Goal: Task Accomplishment & Management: Manage account settings

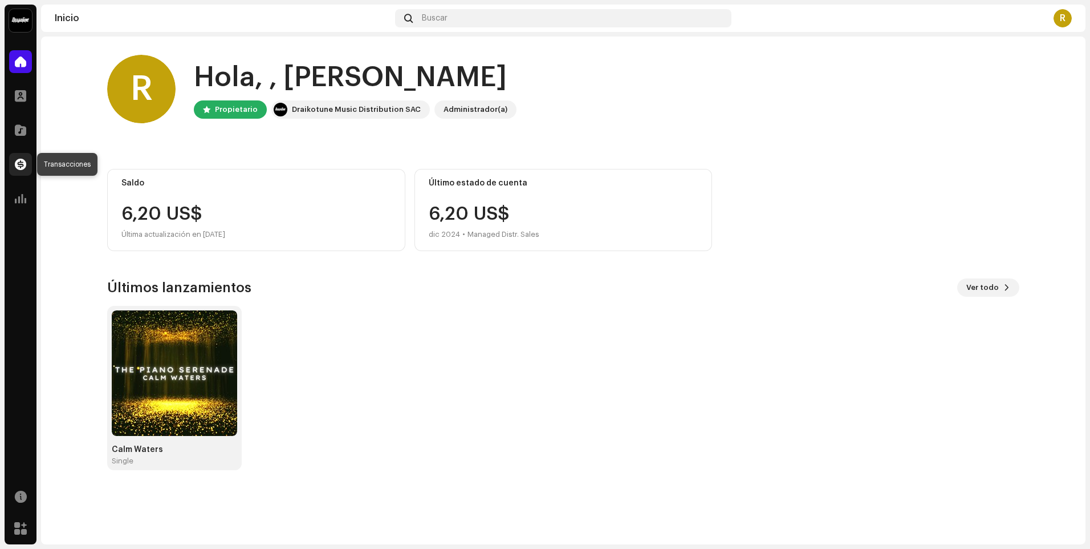
click at [29, 163] on div at bounding box center [20, 164] width 23 height 23
click at [1055, 26] on re-a-cover "R" at bounding box center [1063, 18] width 18 height 18
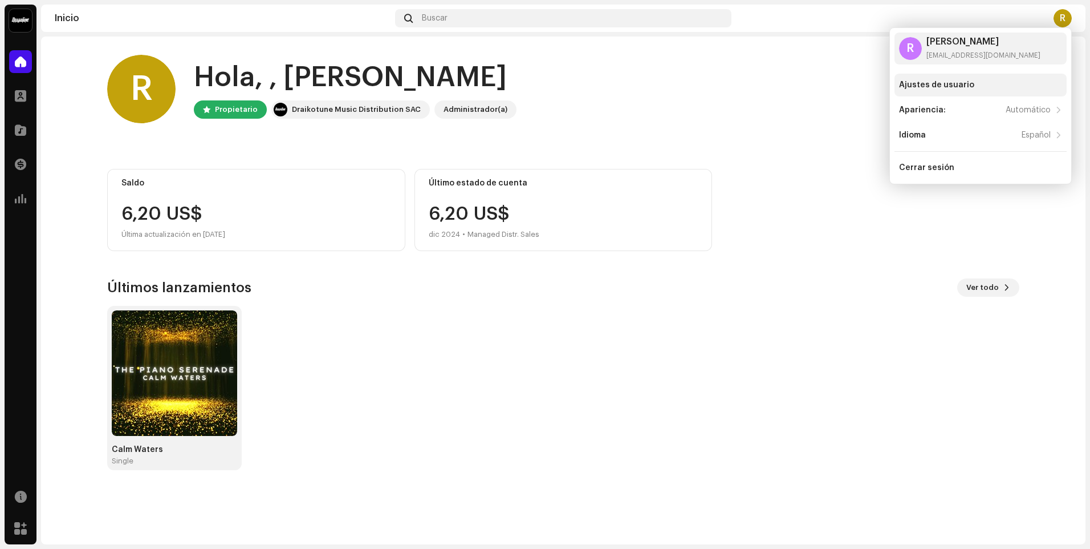
click at [953, 82] on div "Ajustes de usuario" at bounding box center [936, 84] width 75 height 9
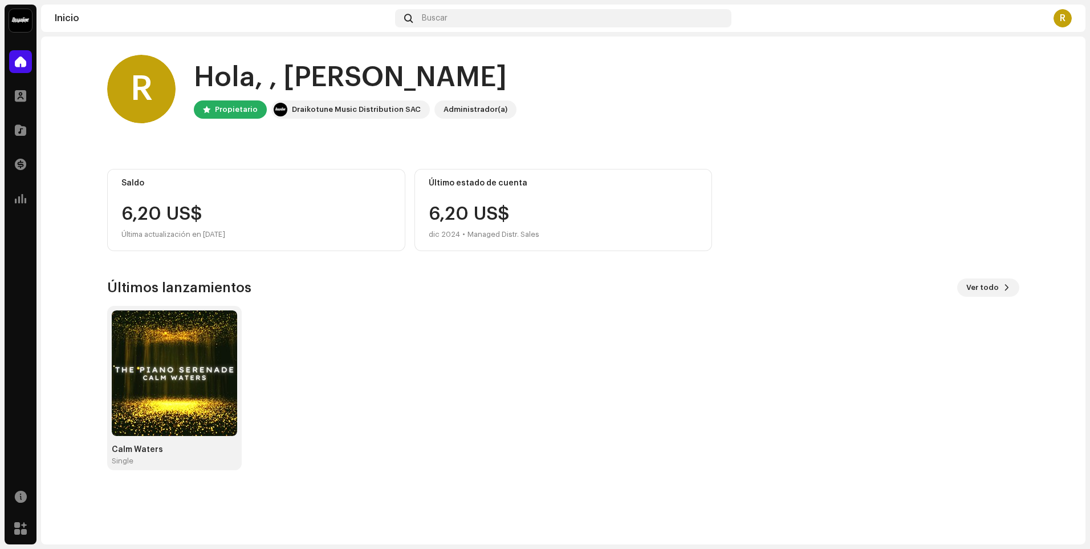
click at [1069, 13] on div "R" at bounding box center [1063, 18] width 18 height 18
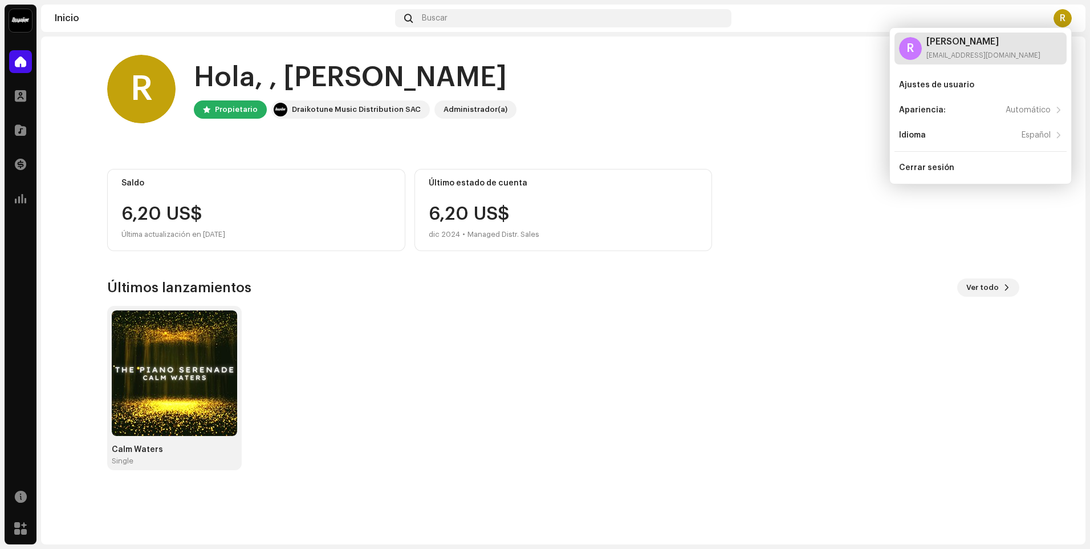
click at [986, 51] on div "[EMAIL_ADDRESS][DOMAIN_NAME]" at bounding box center [984, 55] width 114 height 9
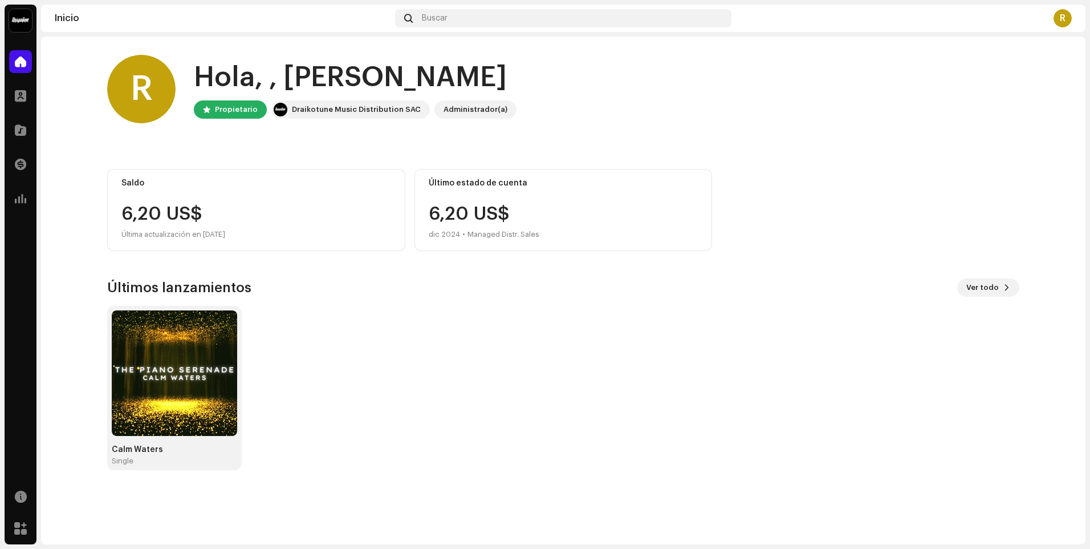
click at [1060, 21] on div "R" at bounding box center [1063, 18] width 18 height 18
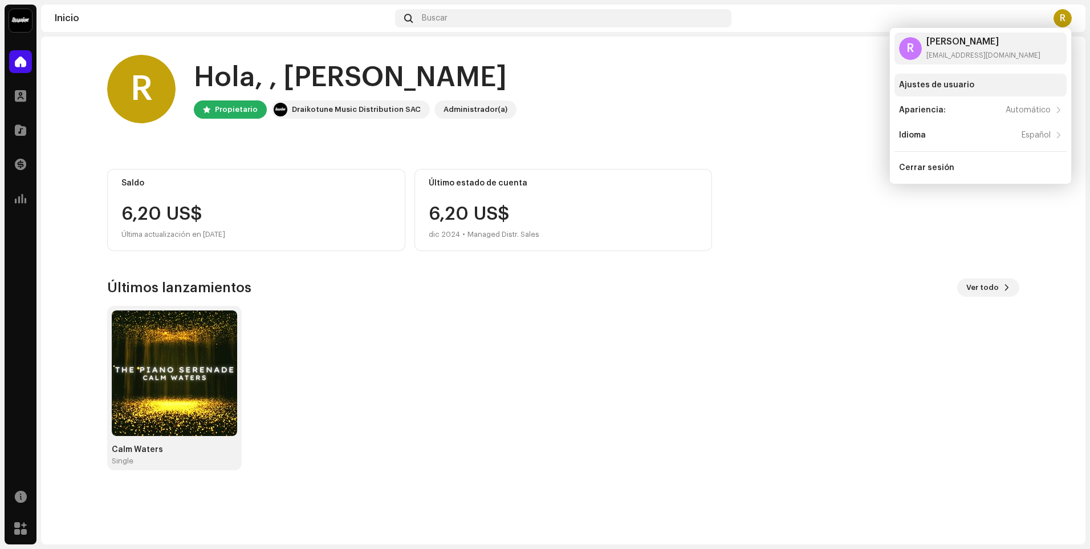
click at [965, 89] on div "Ajustes de usuario" at bounding box center [936, 84] width 75 height 9
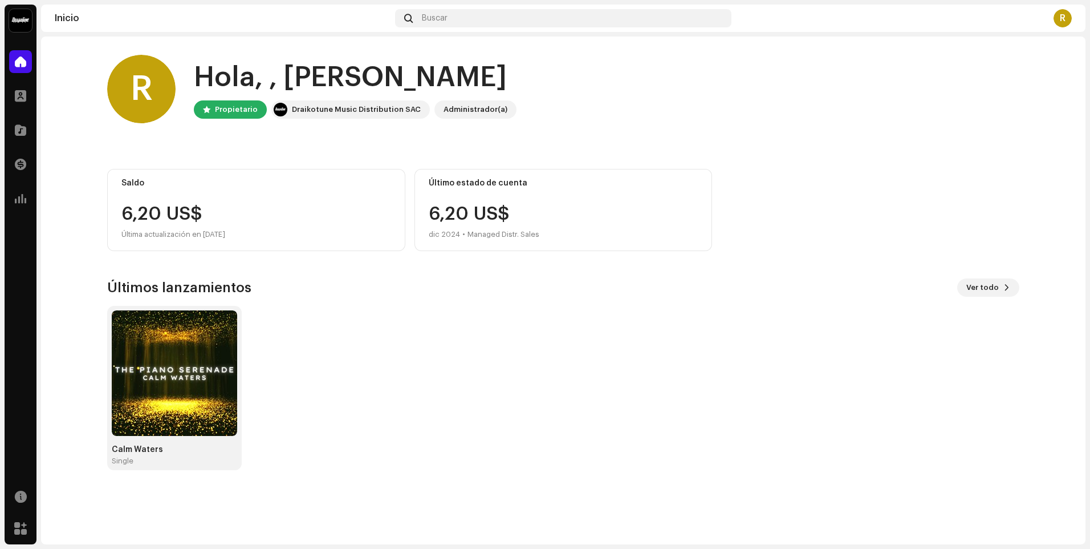
click at [1061, 33] on navigation-topbar "Inicio Buscar R" at bounding box center [563, 21] width 1045 height 32
click at [1064, 27] on div "R" at bounding box center [1063, 18] width 18 height 18
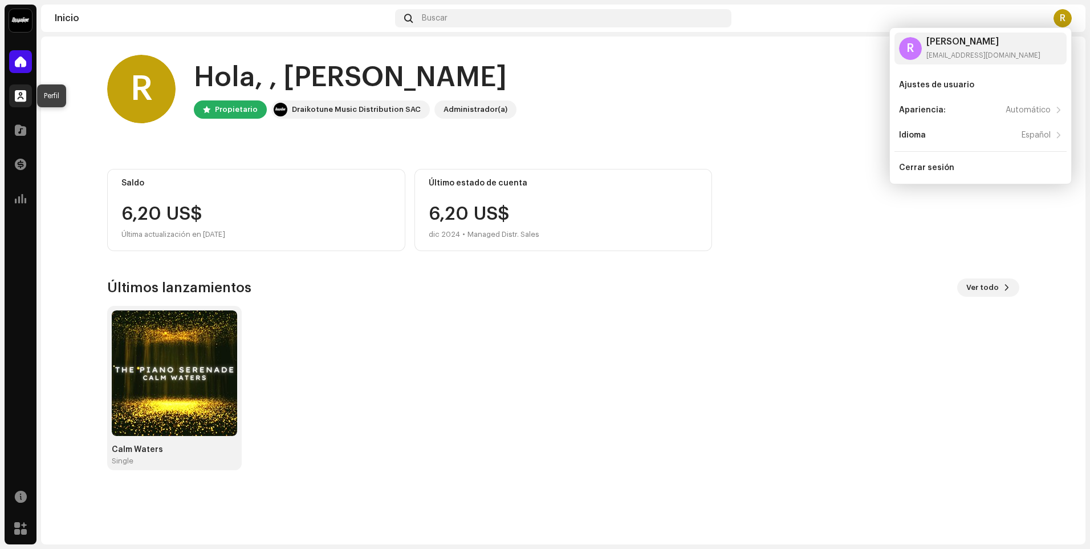
click at [14, 97] on div at bounding box center [20, 95] width 23 height 23
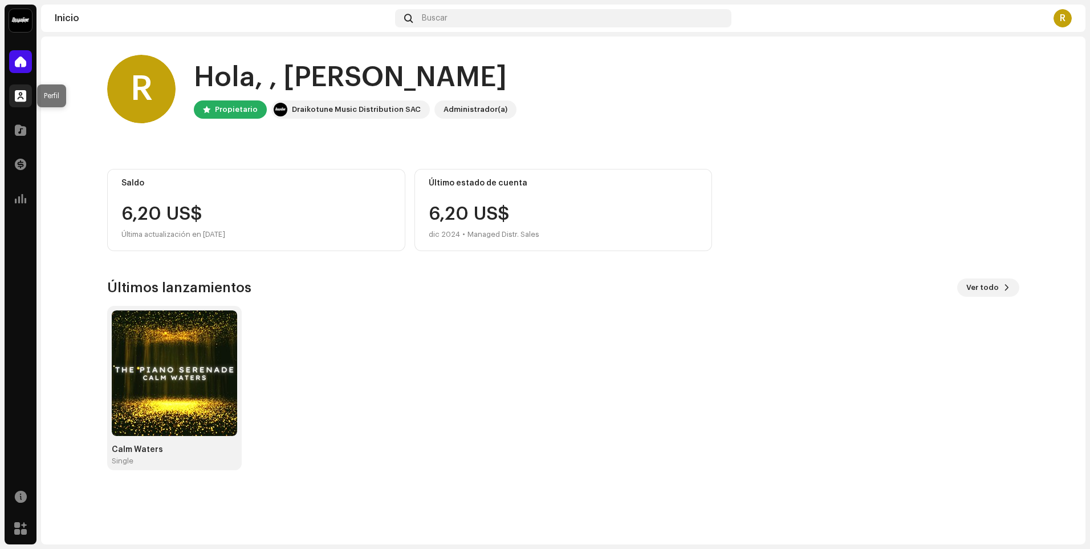
click at [26, 96] on span at bounding box center [20, 95] width 11 height 9
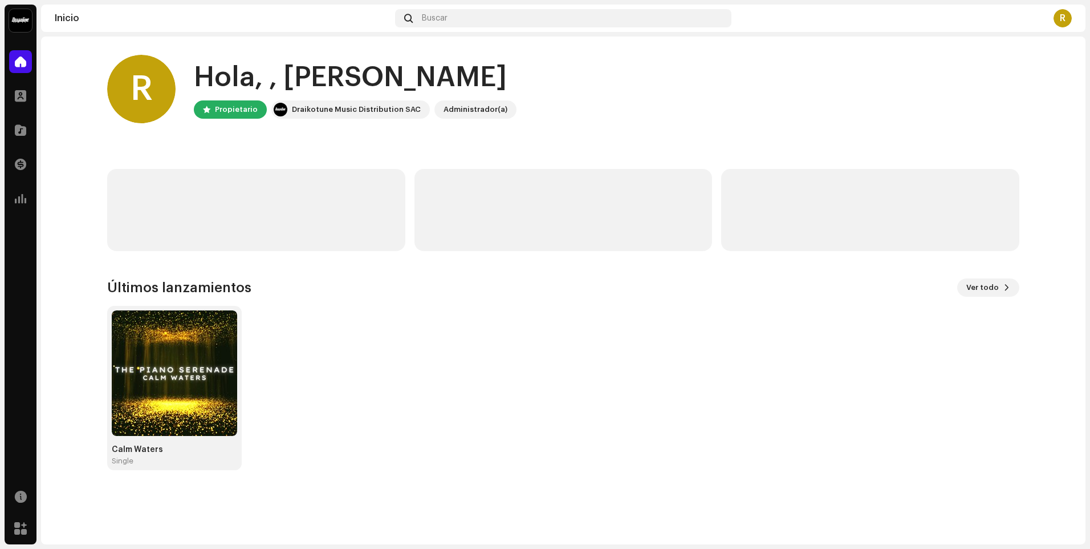
click at [1059, 14] on div "R" at bounding box center [1063, 18] width 18 height 18
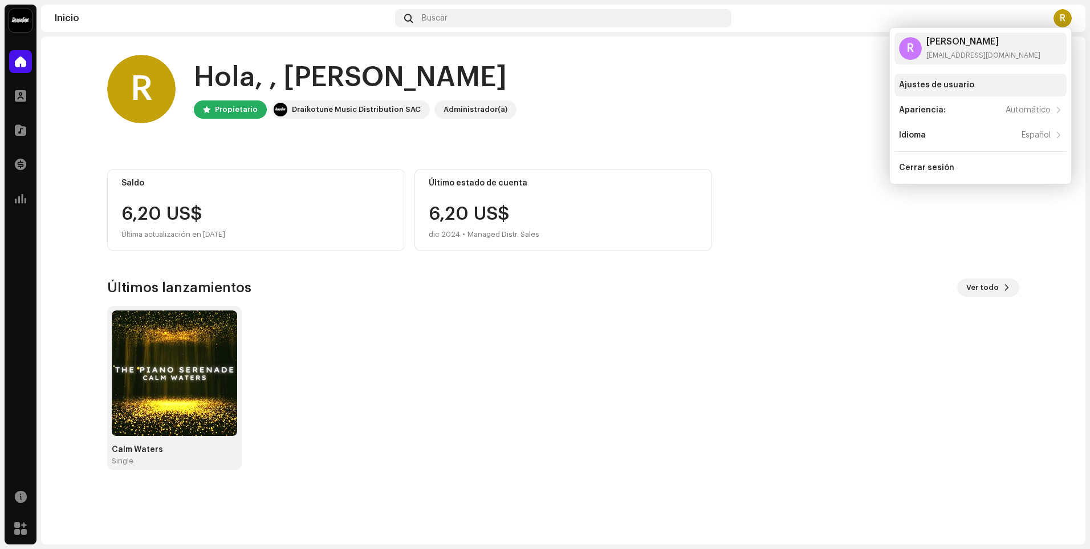
click at [967, 82] on div "Ajustes de usuario" at bounding box center [936, 84] width 75 height 9
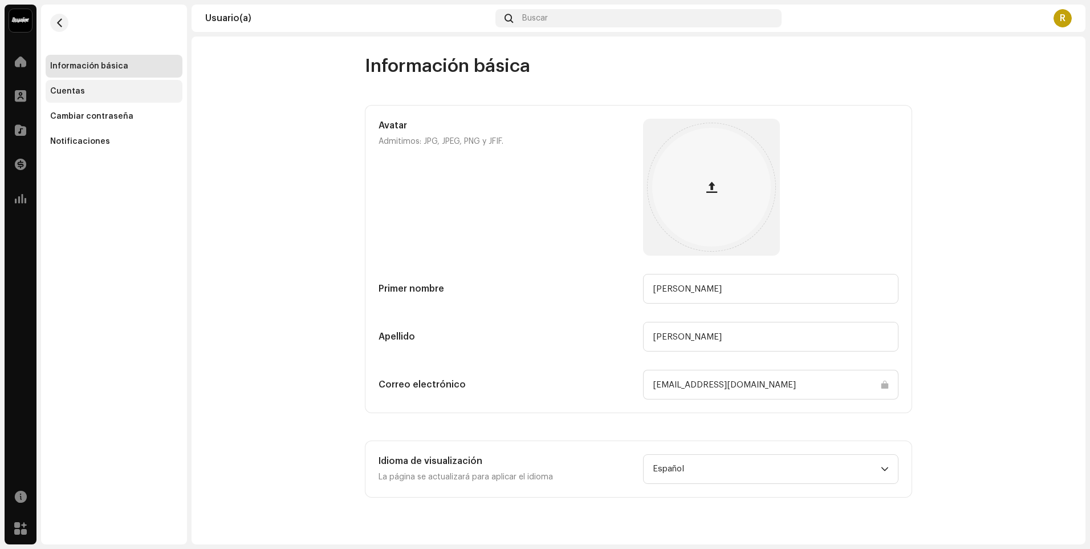
click at [84, 95] on div "Cuentas" at bounding box center [114, 91] width 128 height 9
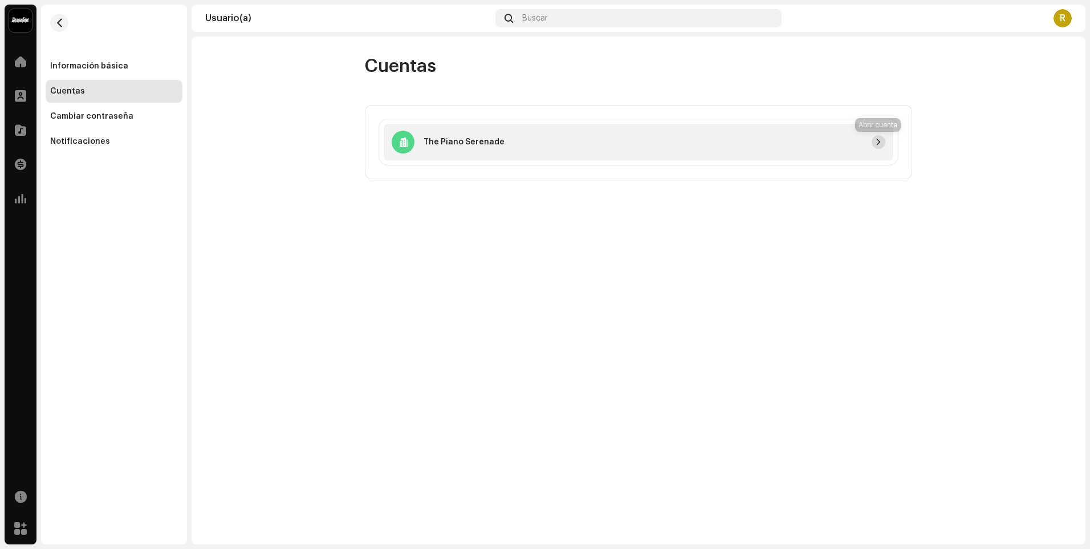
click at [875, 137] on button "button" at bounding box center [879, 142] width 14 height 14
click at [868, 144] on div at bounding box center [695, 142] width 381 height 14
click at [94, 117] on div "Cambiar contraseña" at bounding box center [91, 116] width 83 height 9
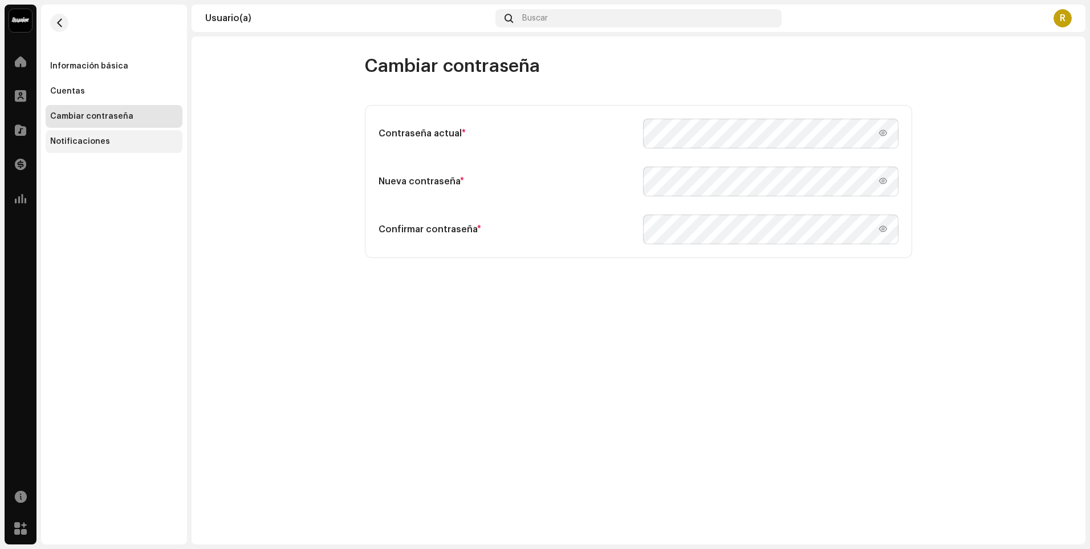
click at [86, 139] on div "Notificaciones" at bounding box center [80, 141] width 60 height 9
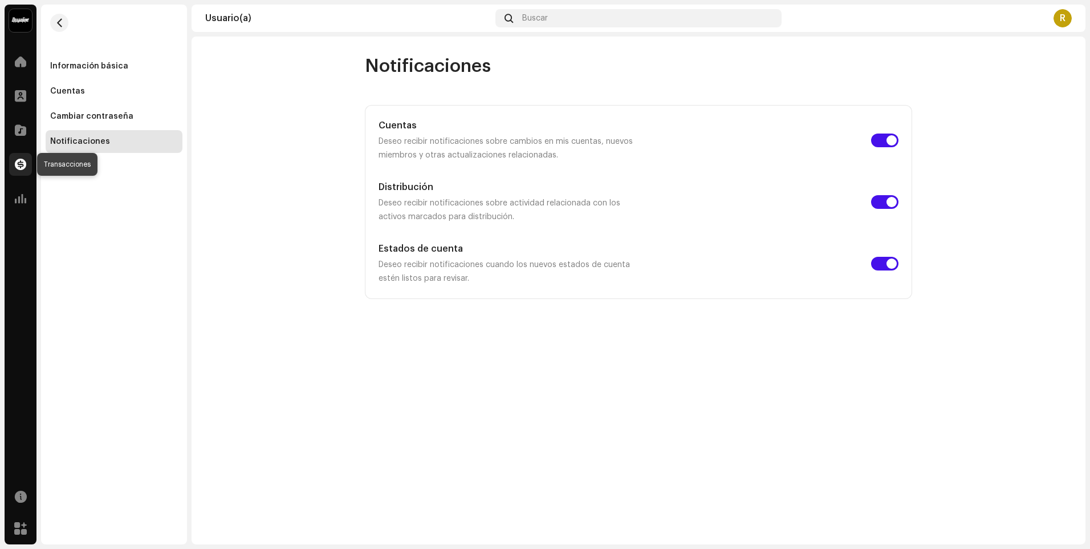
click at [28, 169] on div at bounding box center [20, 164] width 23 height 23
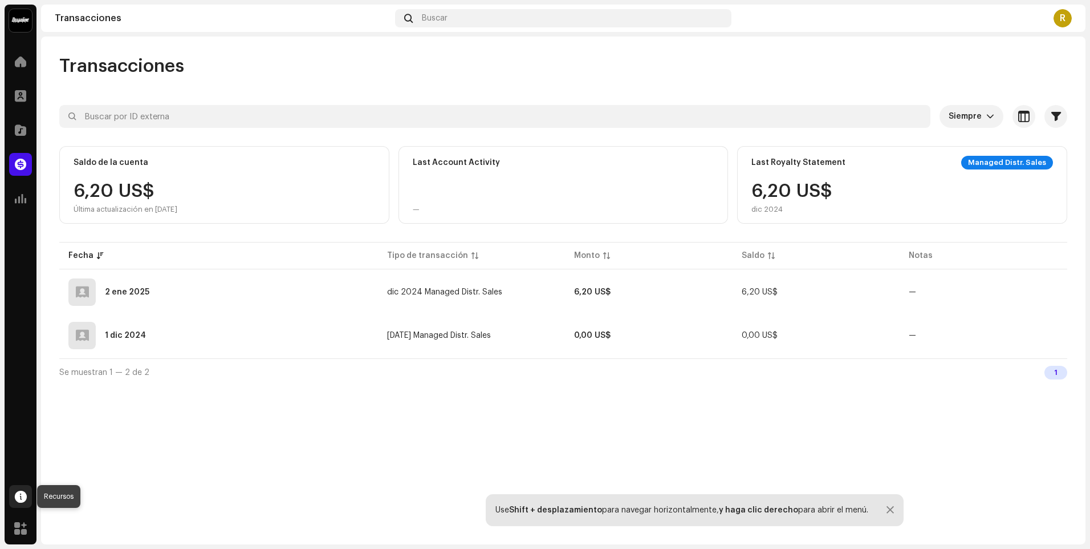
click at [18, 500] on span at bounding box center [21, 496] width 12 height 9
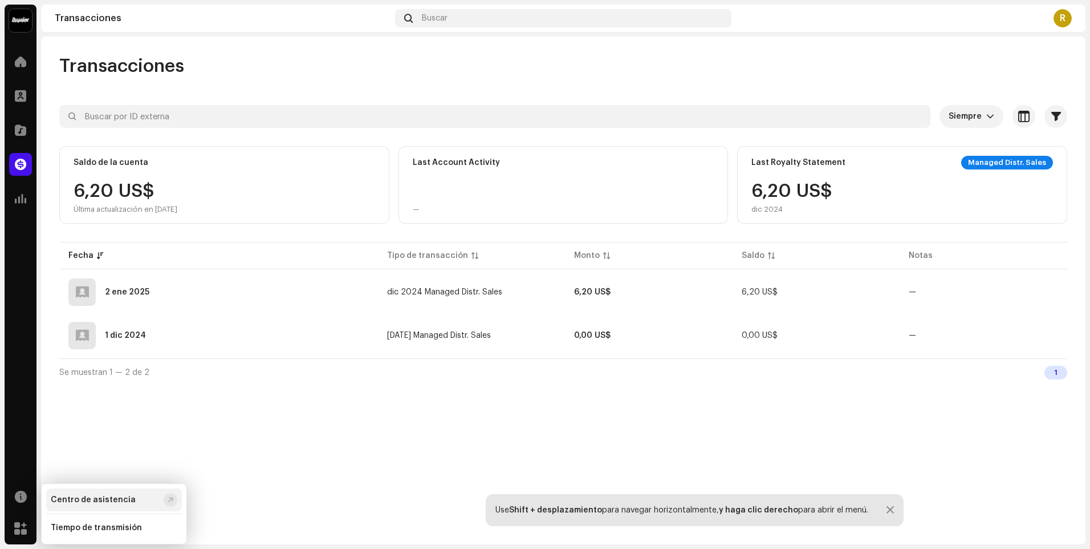
click at [96, 497] on div "Centro de asistencia" at bounding box center [93, 499] width 85 height 9
click at [14, 140] on div at bounding box center [20, 130] width 23 height 23
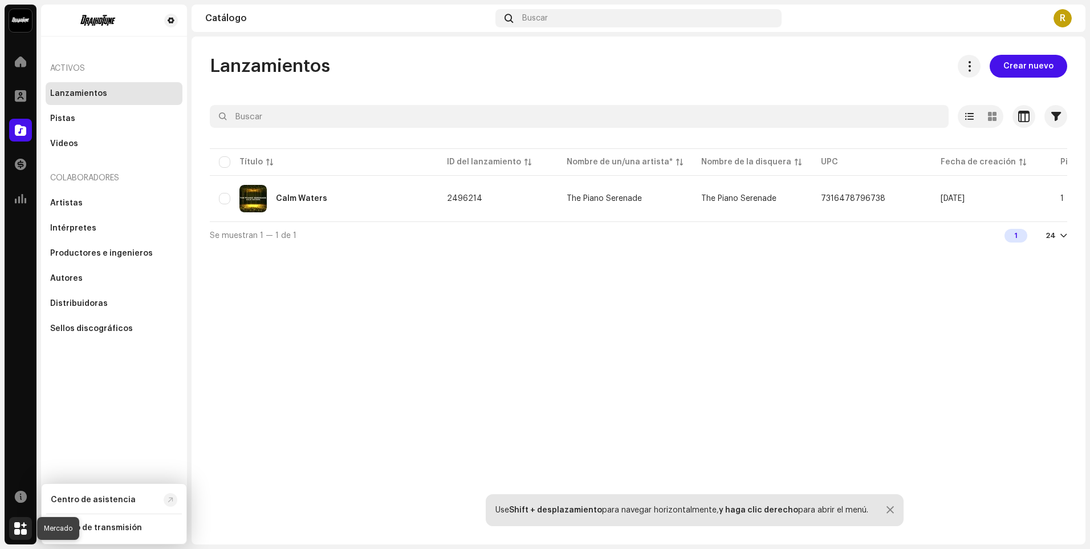
click at [24, 529] on span at bounding box center [20, 528] width 13 height 9
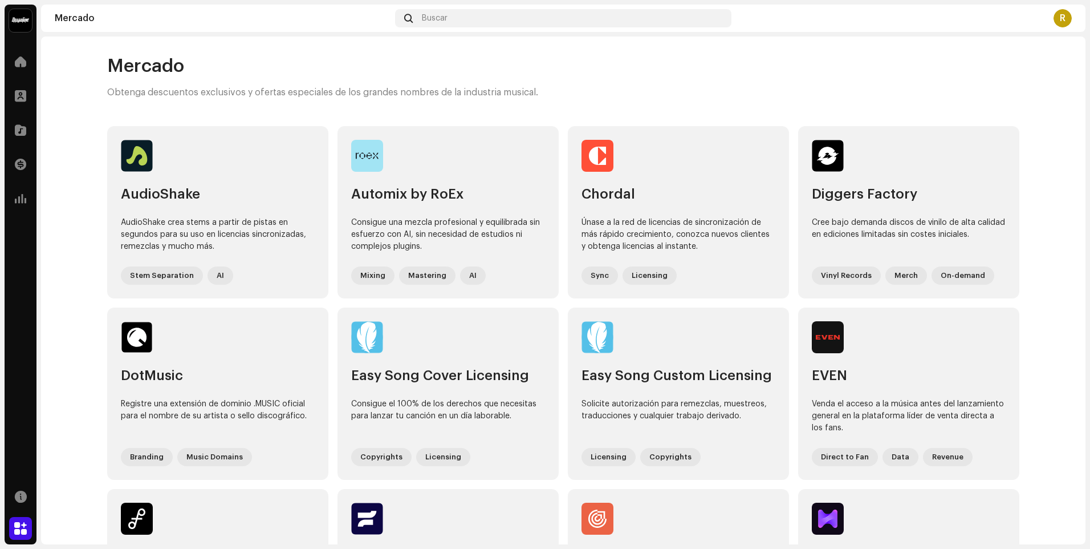
click at [22, 22] on img at bounding box center [20, 20] width 23 height 23
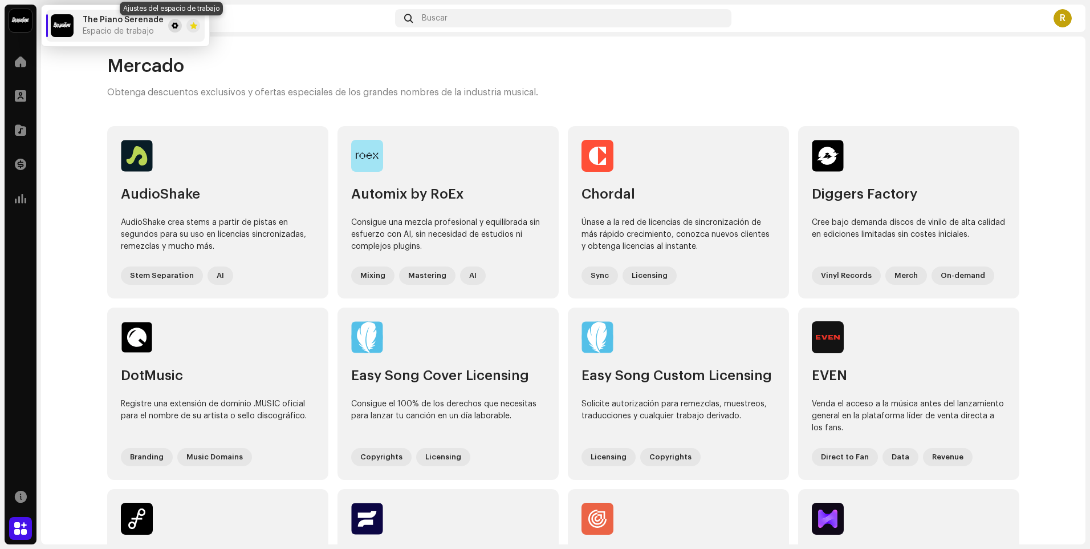
click at [172, 25] on span at bounding box center [175, 25] width 7 height 9
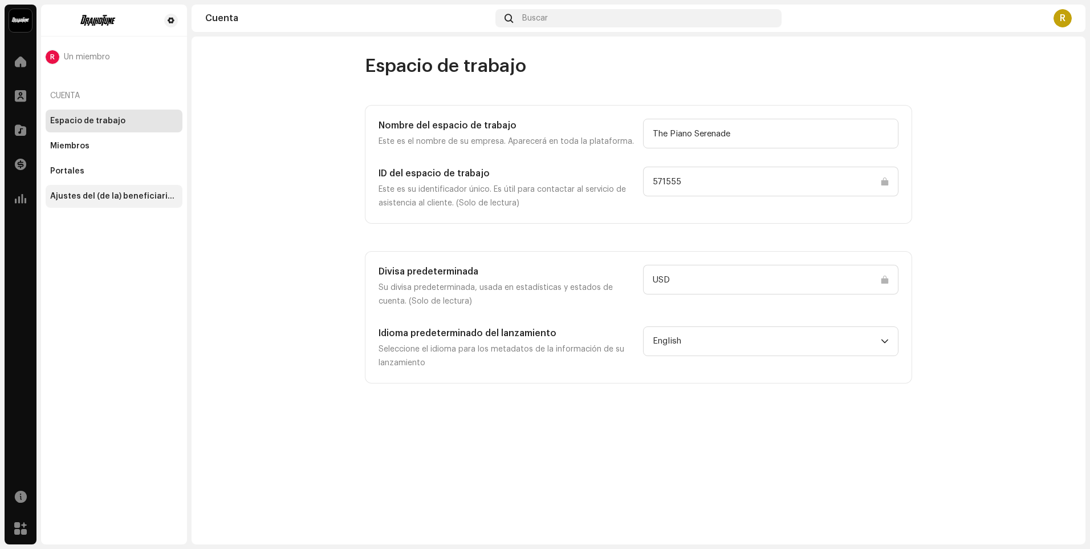
click at [153, 200] on div "Ajustes del (de la) beneficiario(a)" at bounding box center [114, 196] width 128 height 9
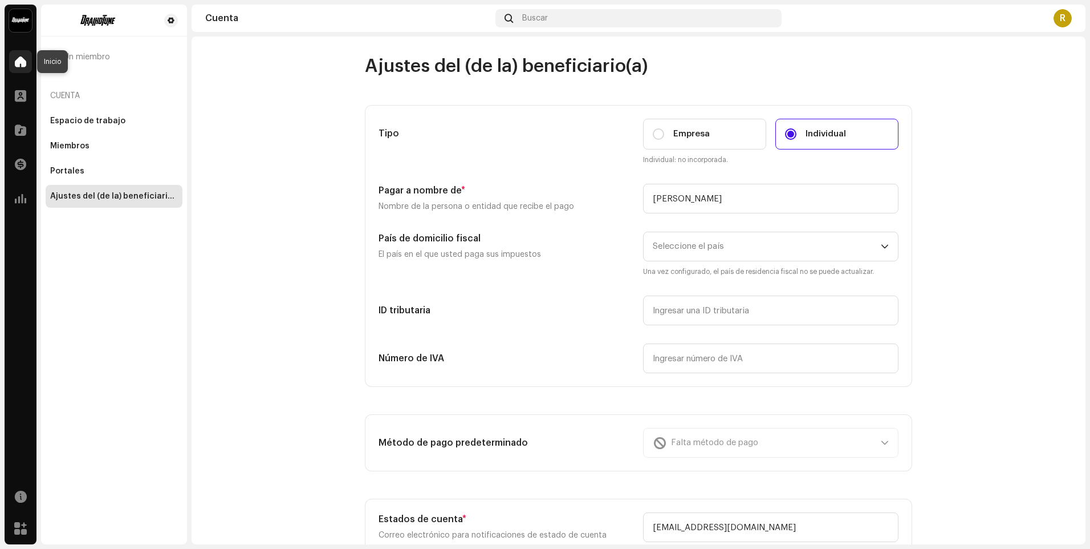
click at [26, 66] on span at bounding box center [20, 61] width 11 height 9
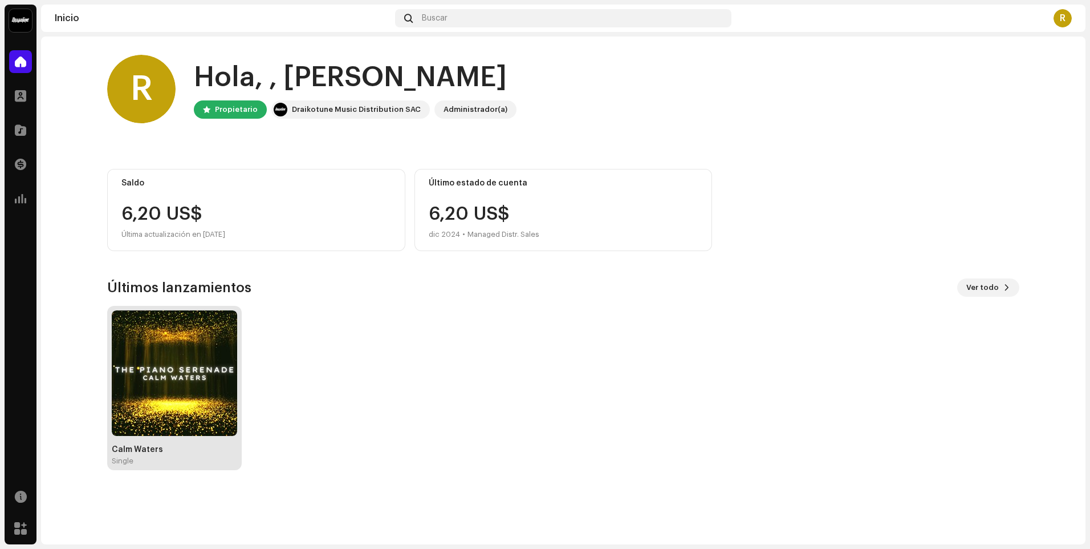
click at [188, 348] on img at bounding box center [174, 372] width 125 height 125
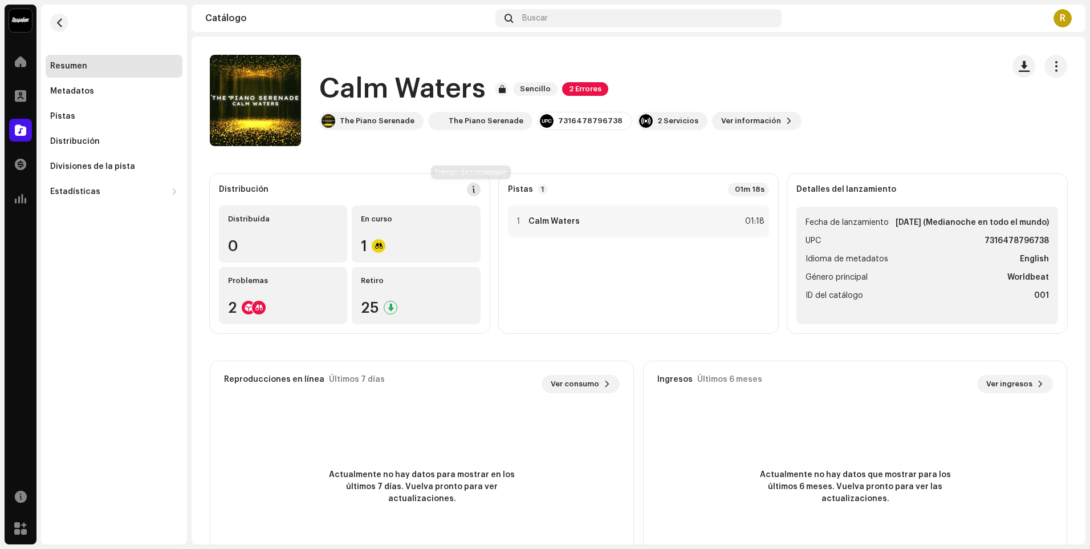
click at [470, 189] on span at bounding box center [474, 189] width 8 height 9
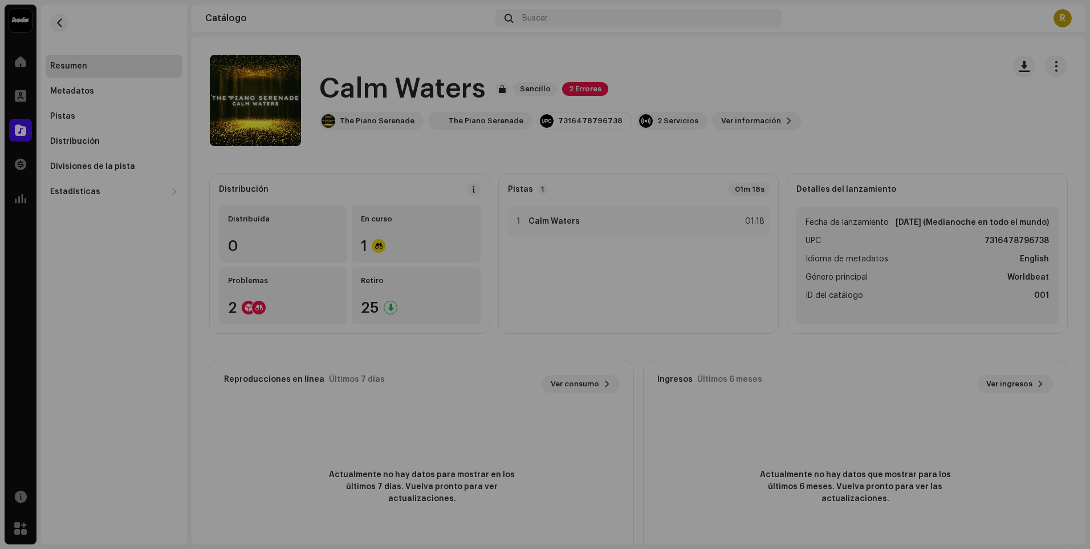
click at [233, 459] on div "Directrices de la PSD sobre el plazo de transmisión Solemos transmitir sus lanz…" at bounding box center [545, 274] width 1090 height 549
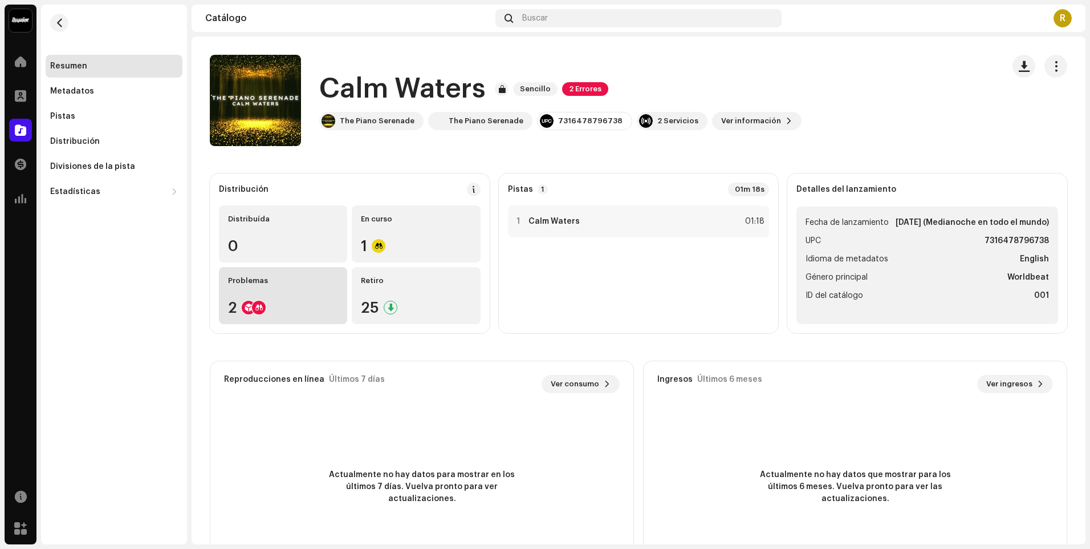
click at [254, 301] on re-a-icon-status-badge at bounding box center [259, 308] width 14 height 14
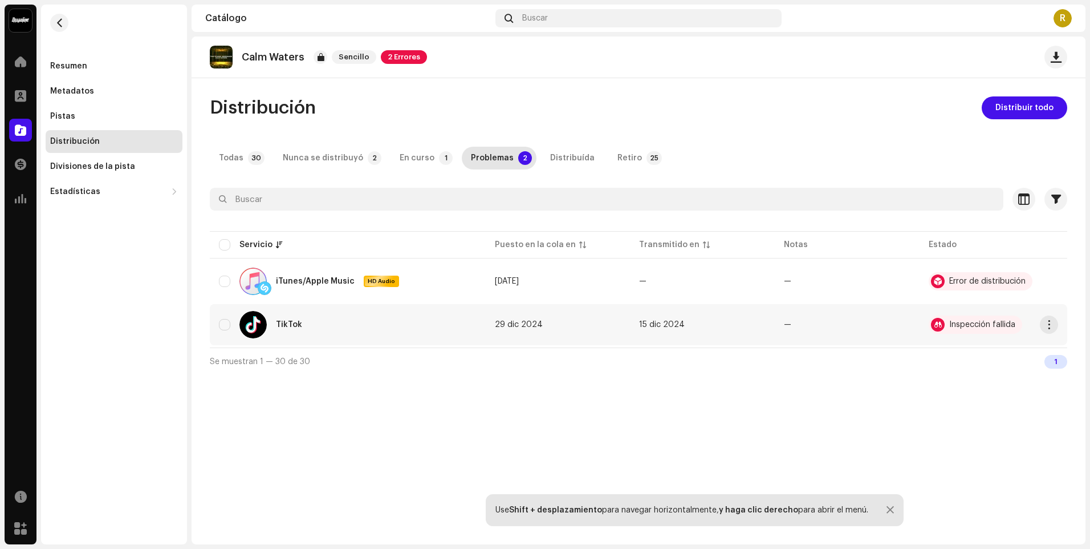
click at [995, 330] on div "Inspección fallida" at bounding box center [976, 324] width 94 height 18
click at [1051, 330] on button "button" at bounding box center [1049, 324] width 18 height 18
click at [1049, 285] on span "button" at bounding box center [1049, 281] width 9 height 9
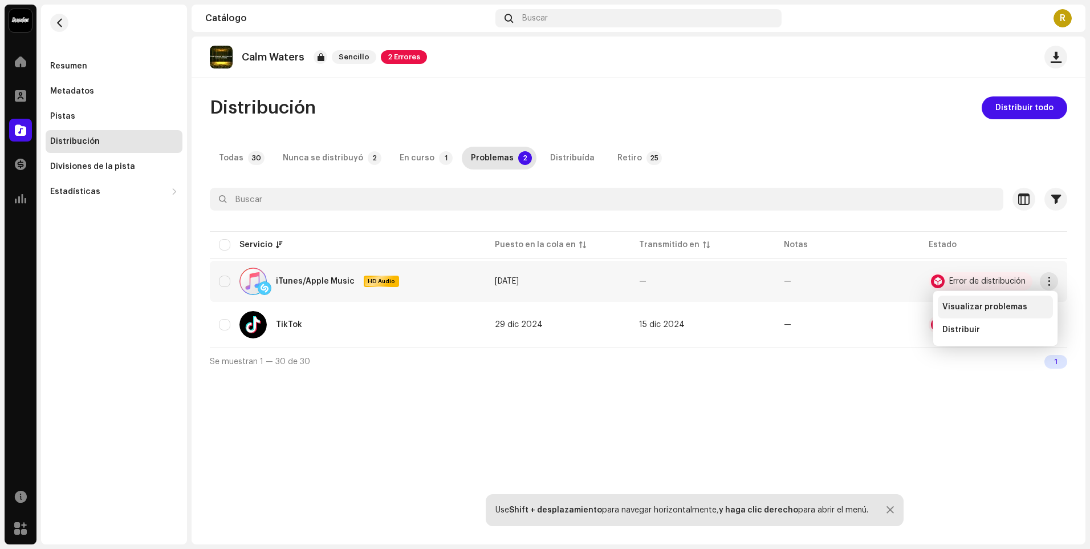
click at [1034, 300] on div "Visualizar problemas" at bounding box center [995, 306] width 115 height 23
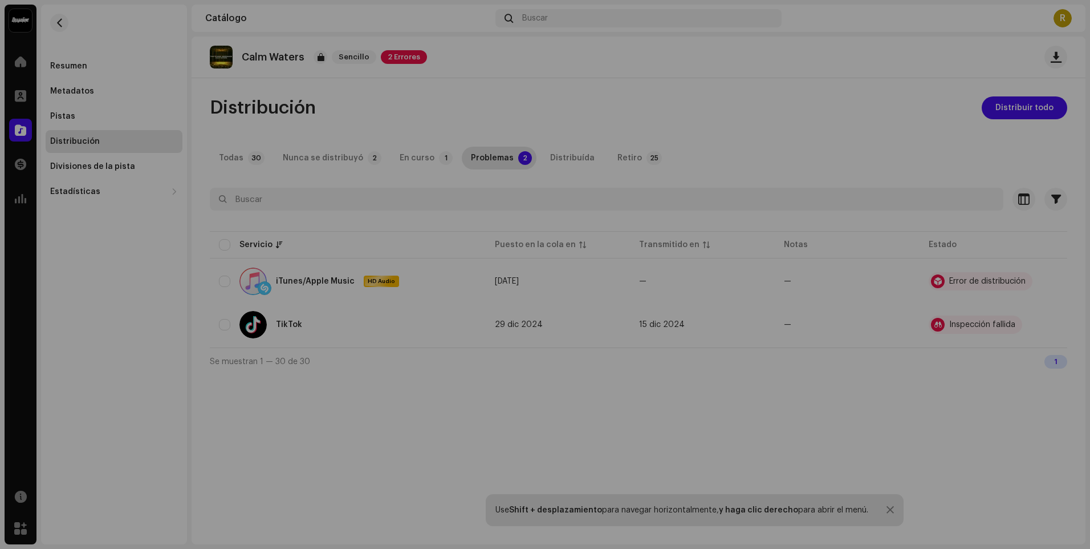
click at [885, 80] on div "Errores del servicio Recibimos los siguientes errores al distribuir su lanzamie…" at bounding box center [545, 274] width 1090 height 549
